Goal: Task Accomplishment & Management: Use online tool/utility

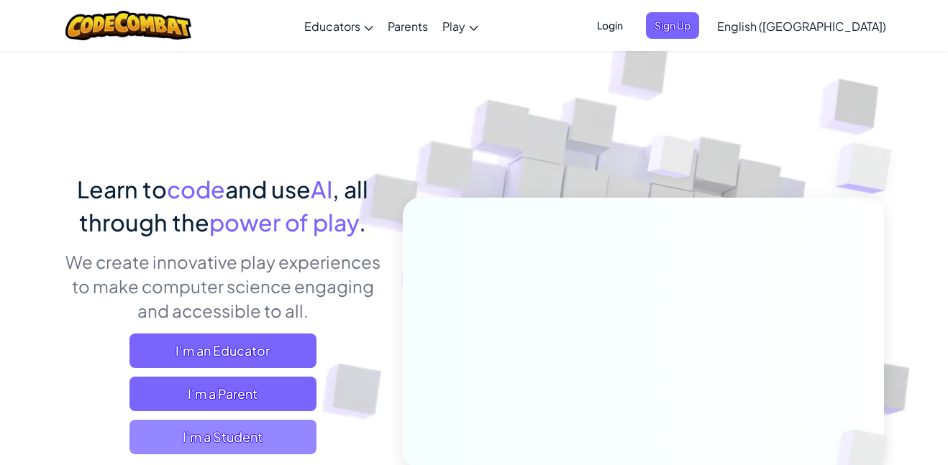
click at [199, 444] on span "I'm a Student" at bounding box center [222, 437] width 187 height 35
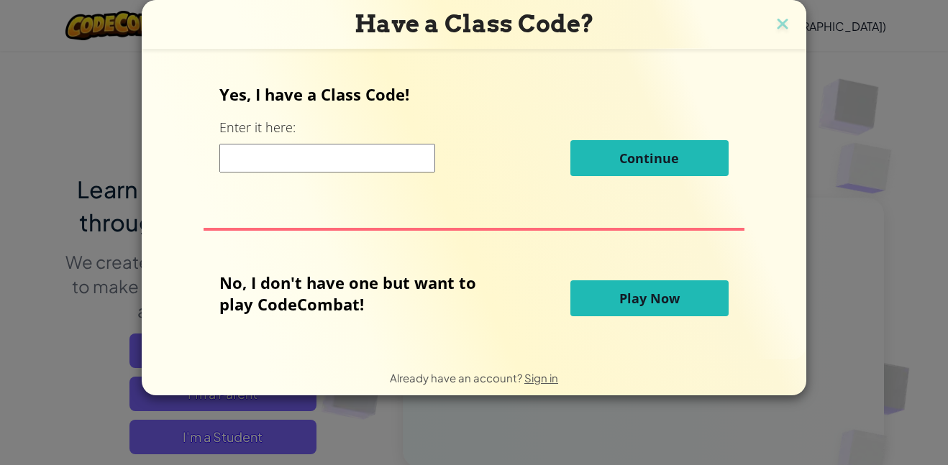
click at [600, 309] on button "Play Now" at bounding box center [649, 298] width 158 height 36
